Goal: Navigation & Orientation: Find specific page/section

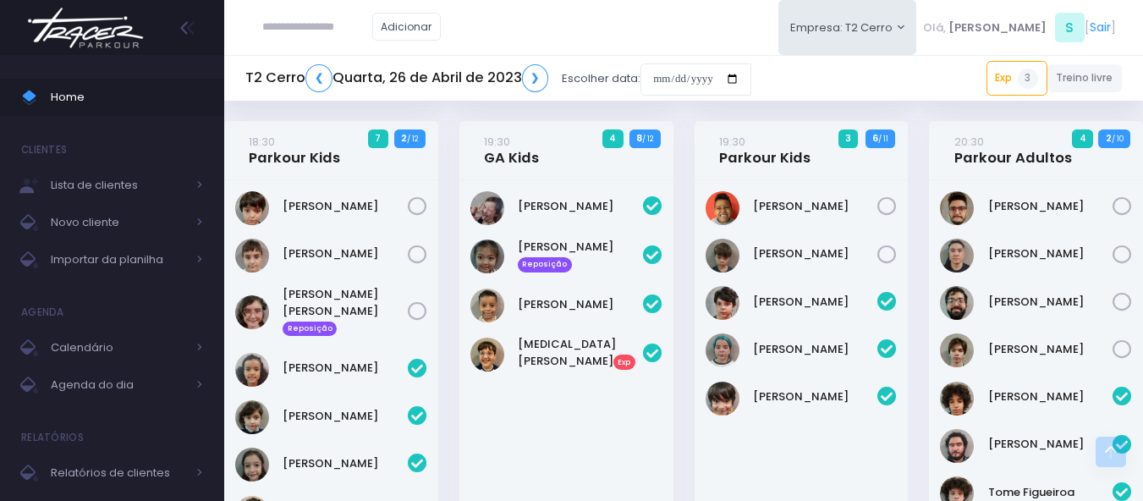
scroll to position [1100, 0]
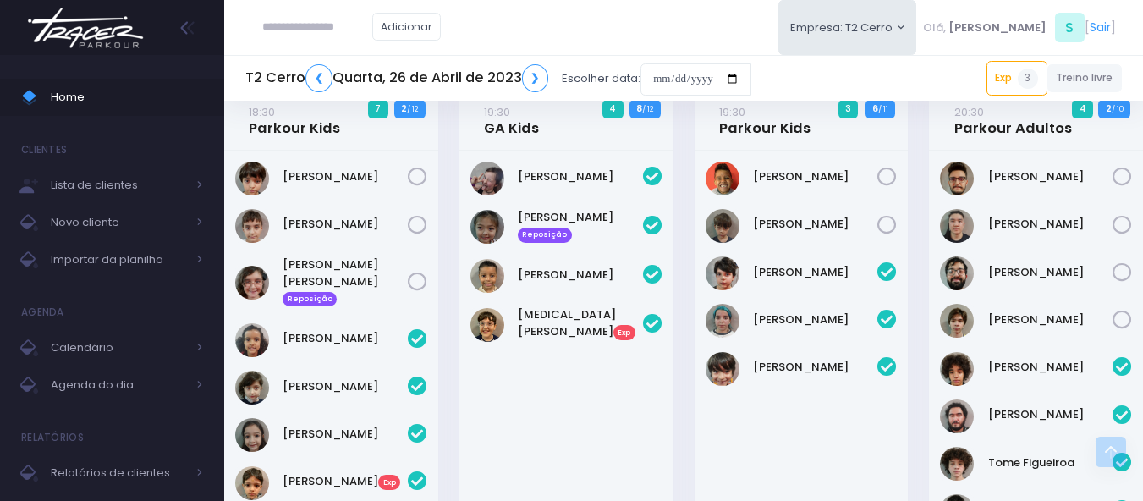
click at [80, 33] on img at bounding box center [85, 27] width 129 height 59
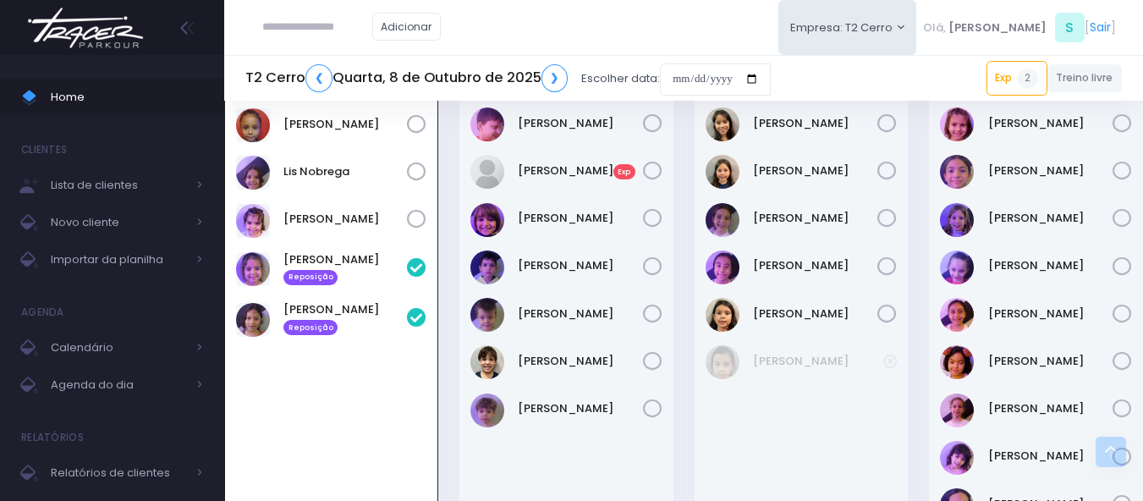
scroll to position [507, 0]
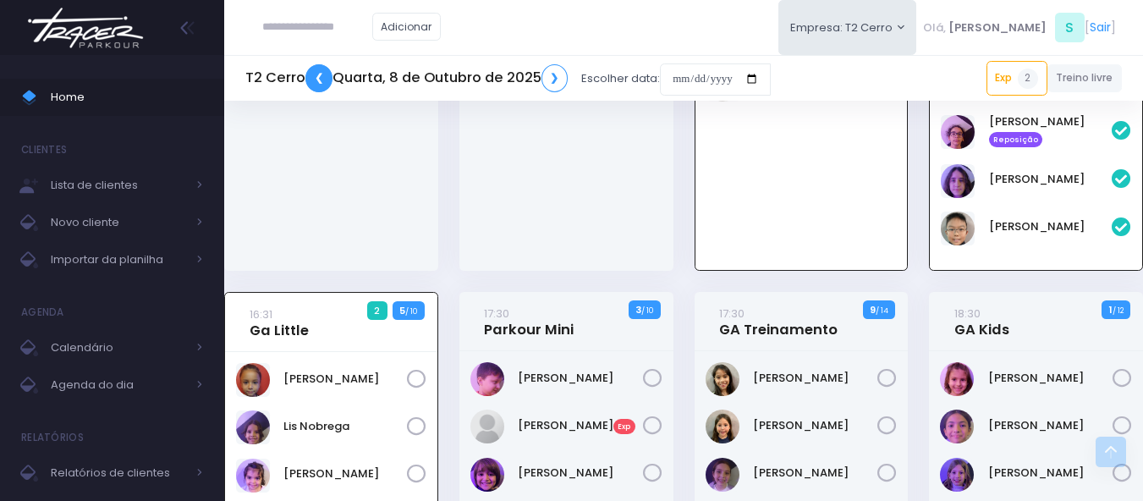
click at [314, 81] on link "❮" at bounding box center [318, 78] width 27 height 28
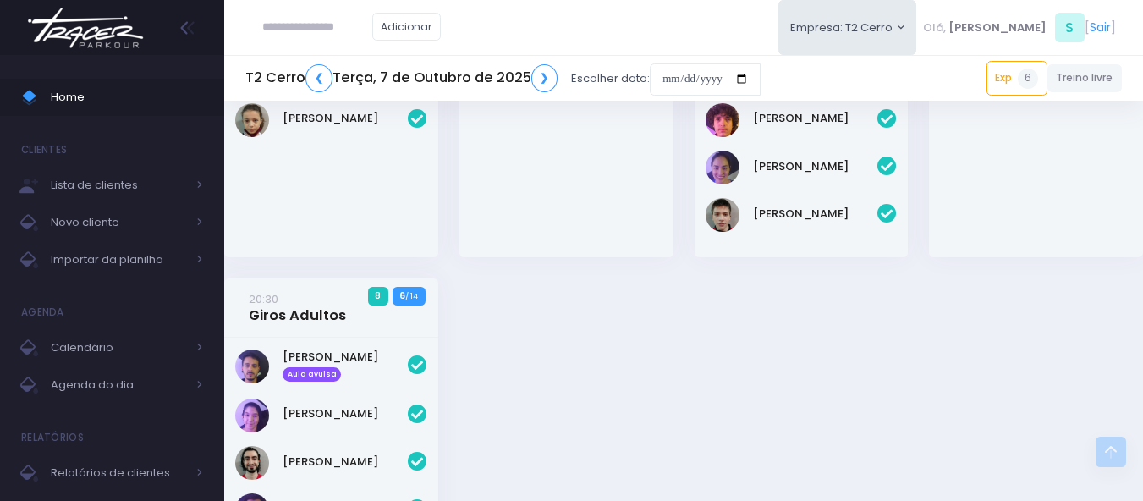
scroll to position [2622, 0]
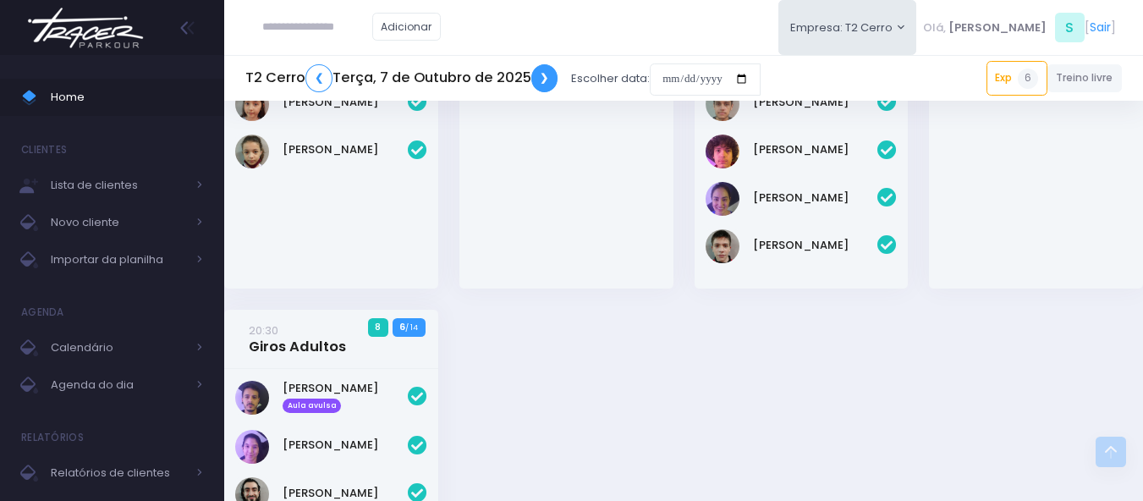
click at [541, 74] on link "❯" at bounding box center [544, 78] width 27 height 28
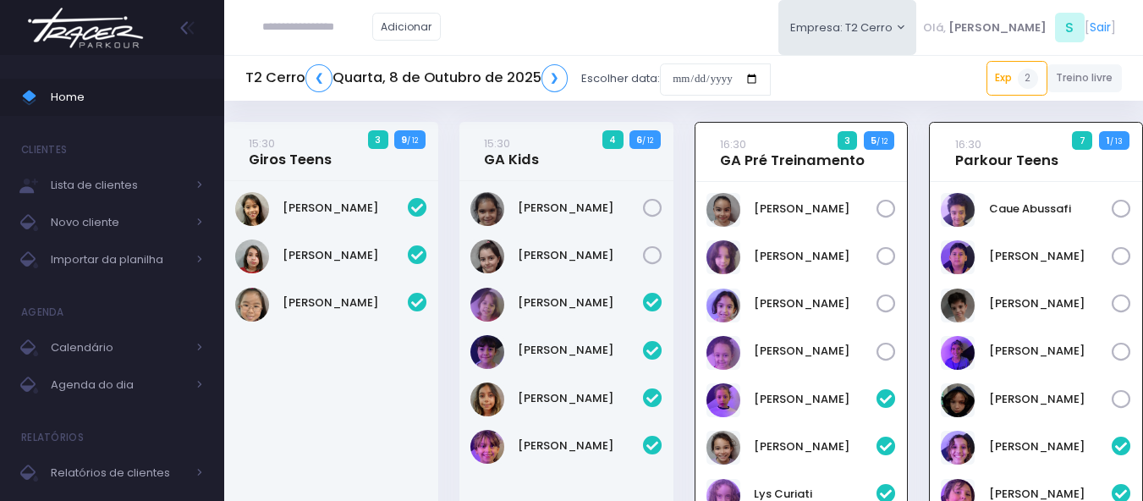
click at [108, 36] on img at bounding box center [85, 27] width 129 height 59
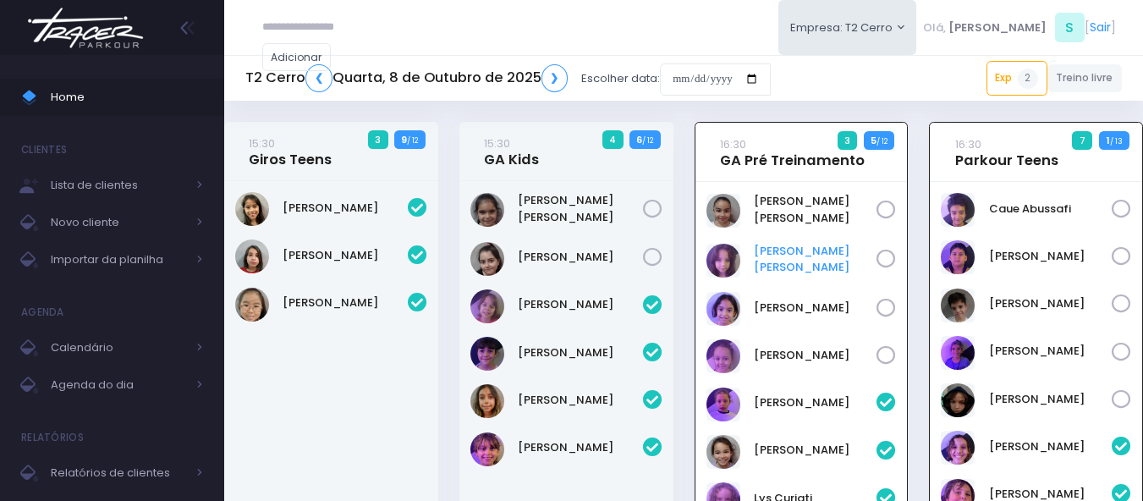
scroll to position [122, 0]
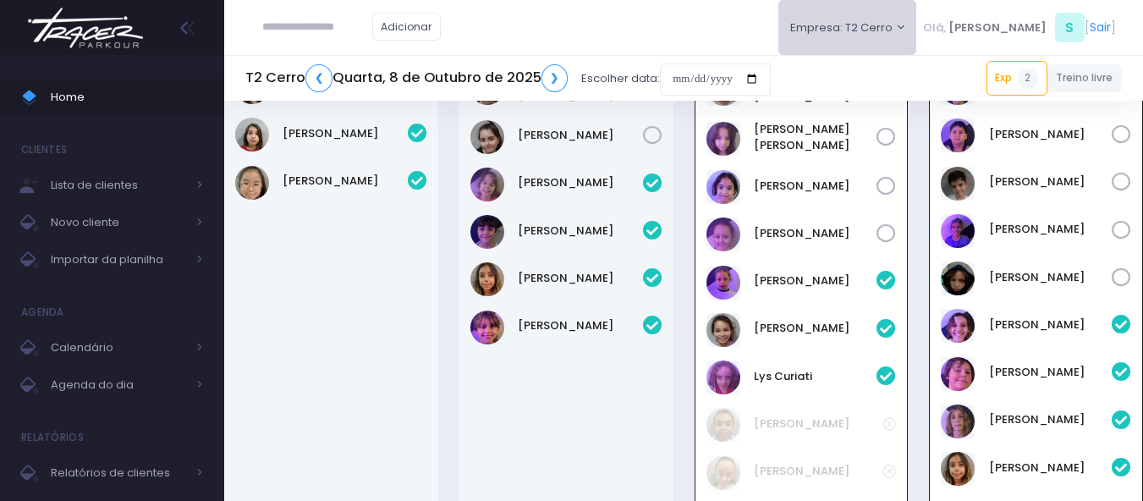
click at [917, 33] on button "Empresa: T2 Cerro" at bounding box center [847, 27] width 139 height 55
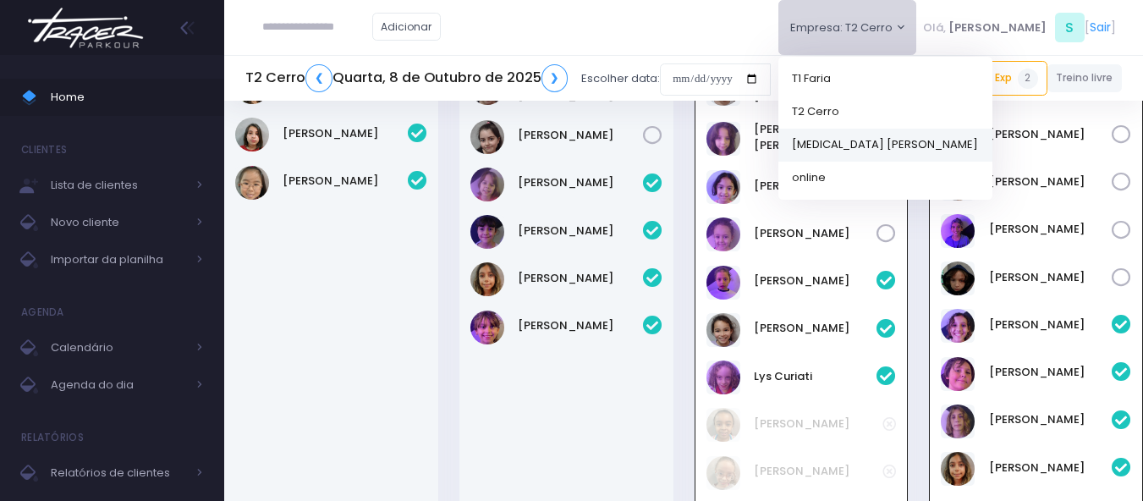
click at [925, 140] on link "[MEDICAL_DATA] [PERSON_NAME]" at bounding box center [885, 144] width 214 height 33
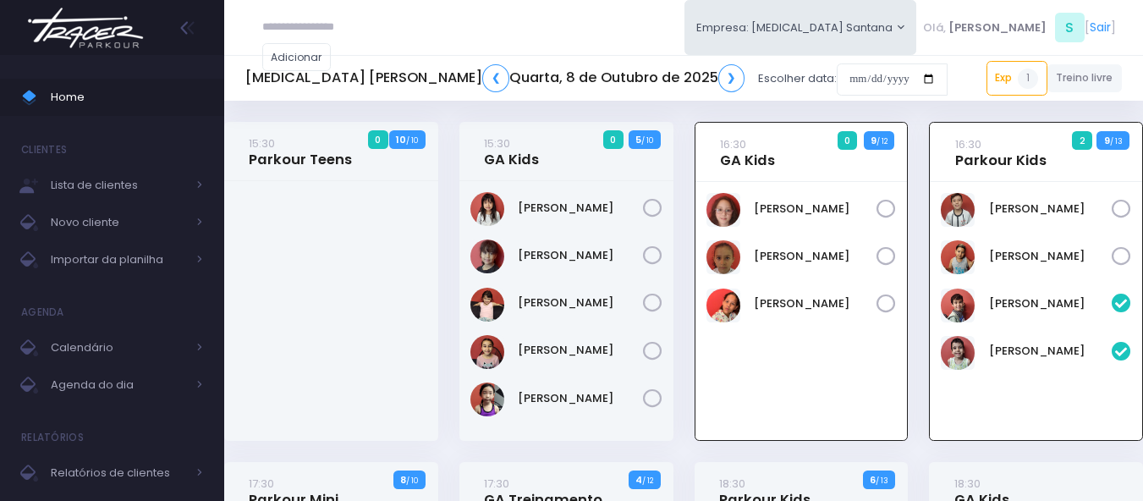
scroll to position [122, 0]
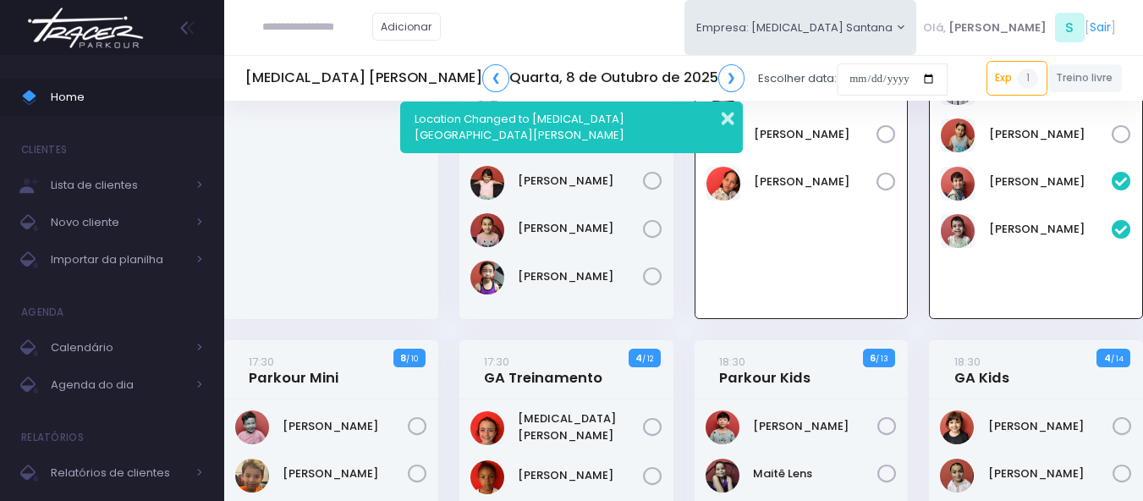
click at [727, 112] on button "button" at bounding box center [716, 116] width 34 height 19
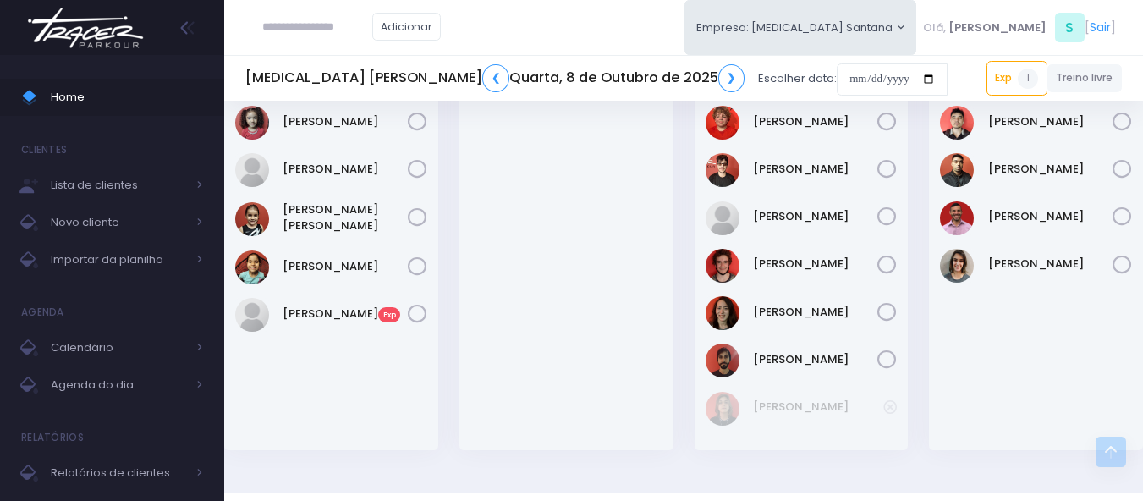
scroll to position [968, 0]
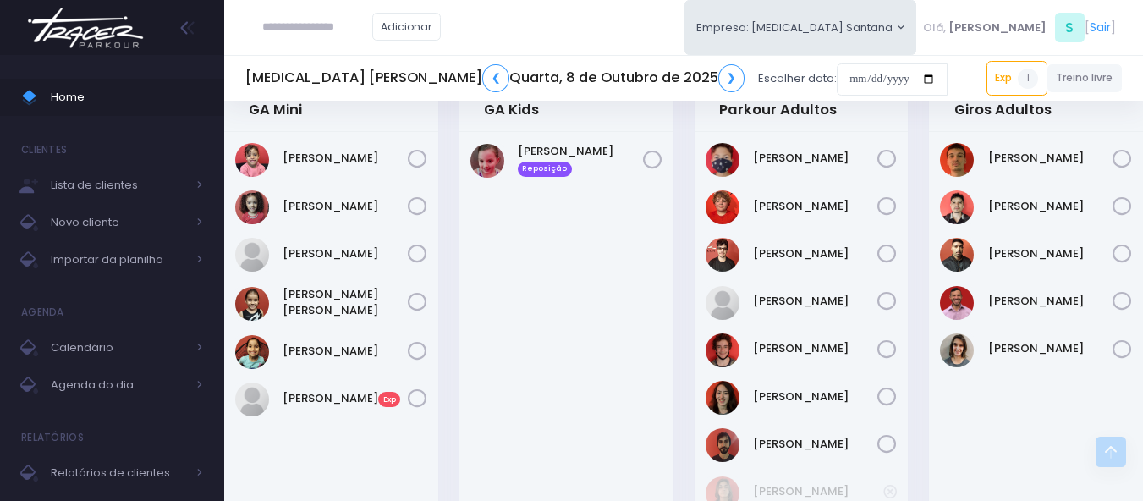
click at [101, 45] on img at bounding box center [85, 27] width 129 height 59
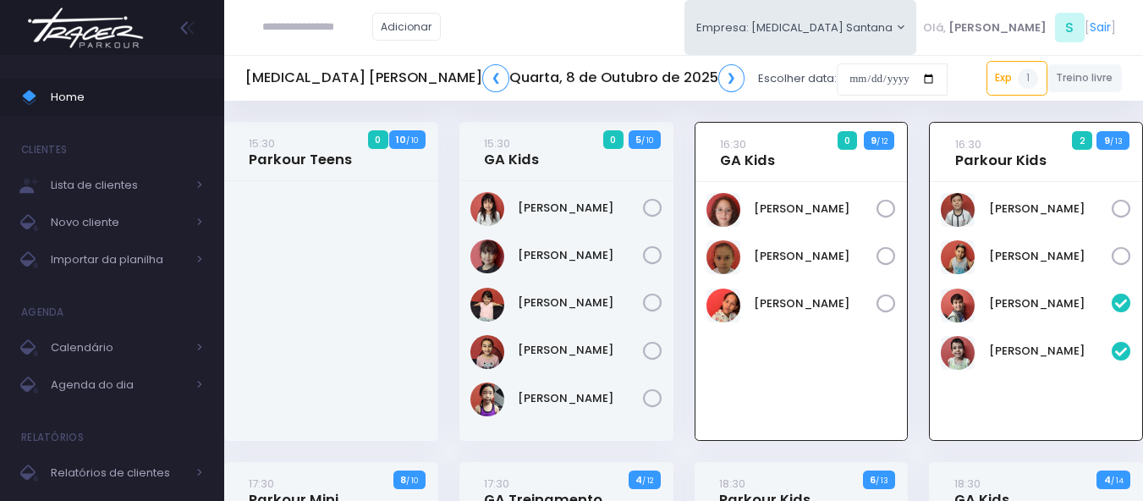
click at [117, 30] on img at bounding box center [85, 27] width 129 height 59
